Goal: Check status: Check status

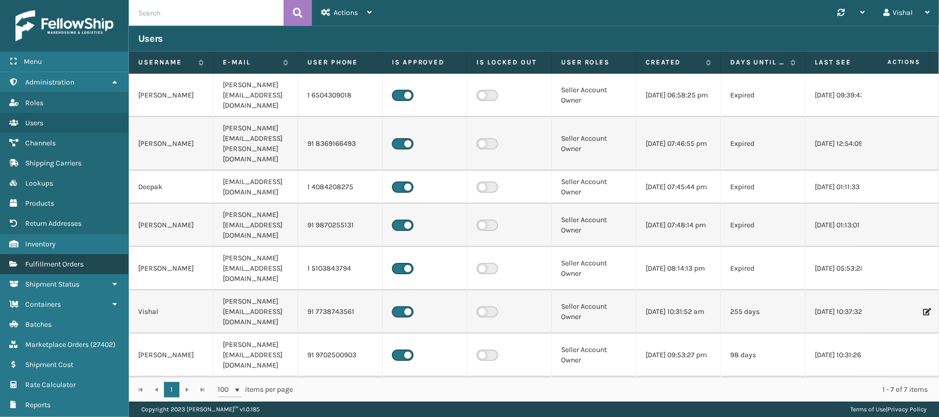
click at [42, 265] on span "Fulfillment Orders" at bounding box center [54, 264] width 58 height 9
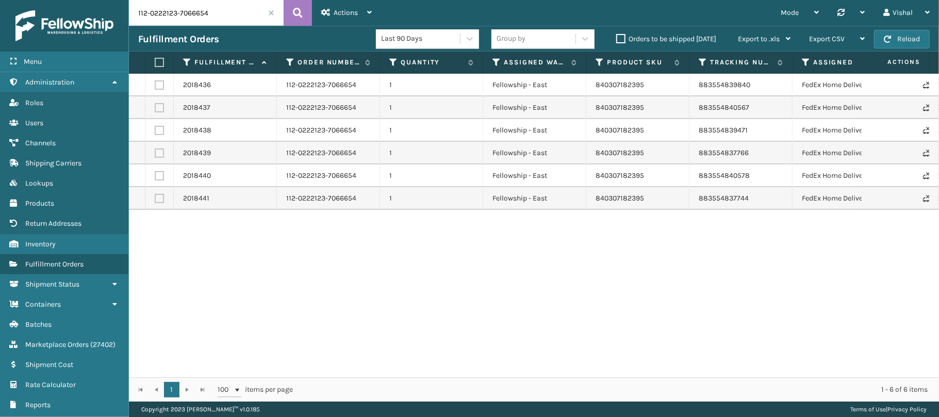
click at [213, 17] on input "112-0222123-7066654" at bounding box center [206, 13] width 155 height 26
paste input "6449"
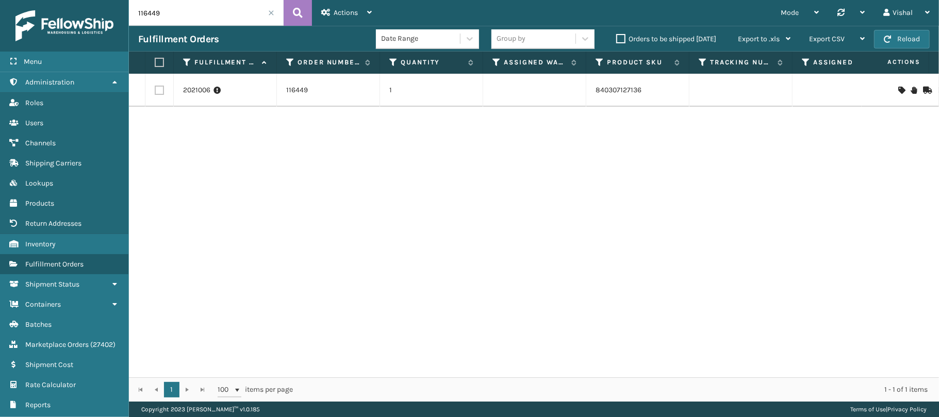
click at [180, 13] on input "116449" at bounding box center [206, 13] width 155 height 26
paste input "7"
type input "116479"
drag, startPoint x: 695, startPoint y: 91, endPoint x: 750, endPoint y: 92, distance: 54.2
click at [750, 92] on td "883616303115" at bounding box center [741, 85] width 103 height 23
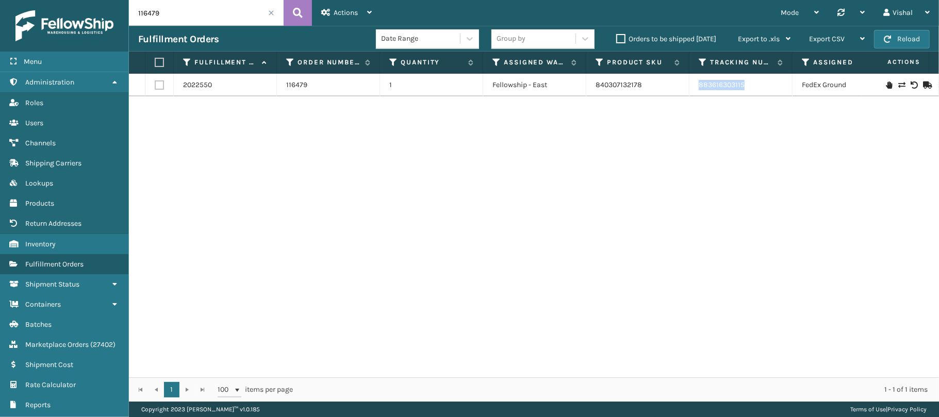
copy link "883616303115"
click at [750, 91] on td "883616303115" at bounding box center [741, 85] width 103 height 23
drag, startPoint x: 697, startPoint y: 86, endPoint x: 744, endPoint y: 82, distance: 46.6
click at [744, 82] on td "883616303115" at bounding box center [741, 85] width 103 height 23
copy link "883616303115"
